Goal: Find specific page/section: Find specific page/section

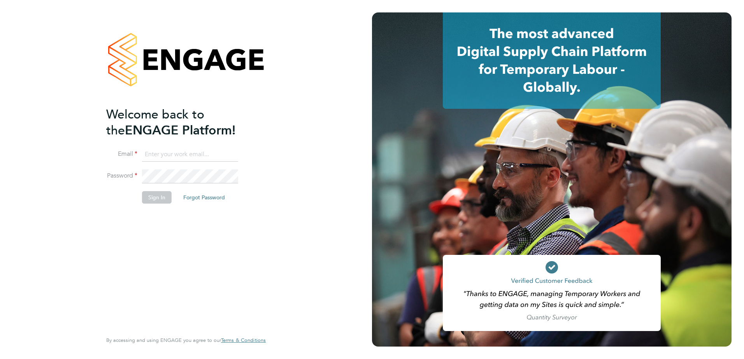
type input "fesouth@protocol.co.uk"
click at [153, 195] on button "Sign In" at bounding box center [157, 197] width 30 height 12
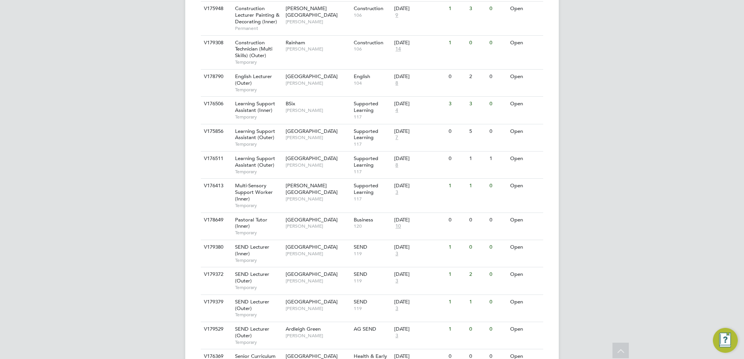
scroll to position [568, 0]
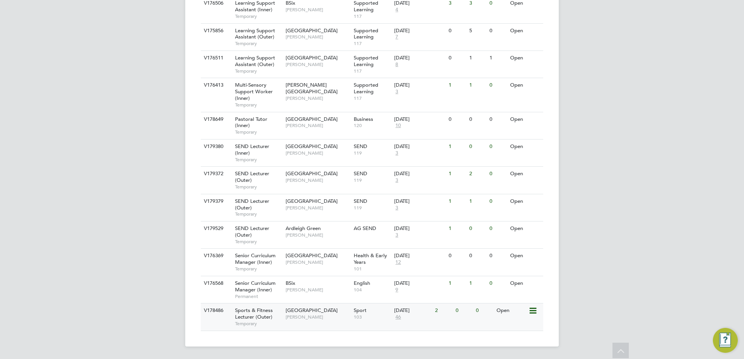
click at [239, 318] on span "Sports & Fitness Lecturer (Outer)" at bounding box center [254, 313] width 38 height 13
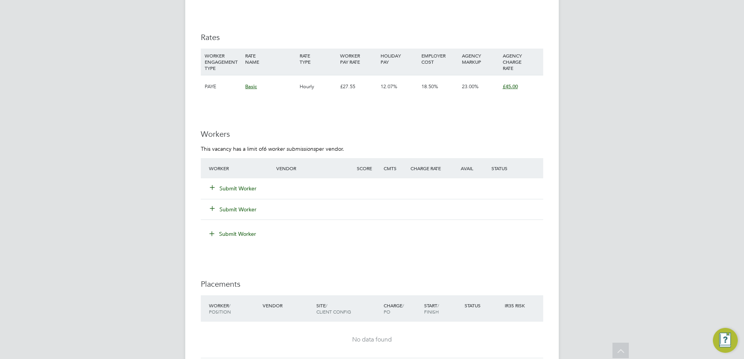
scroll to position [1245, 0]
